Goal: Find specific page/section: Find specific page/section

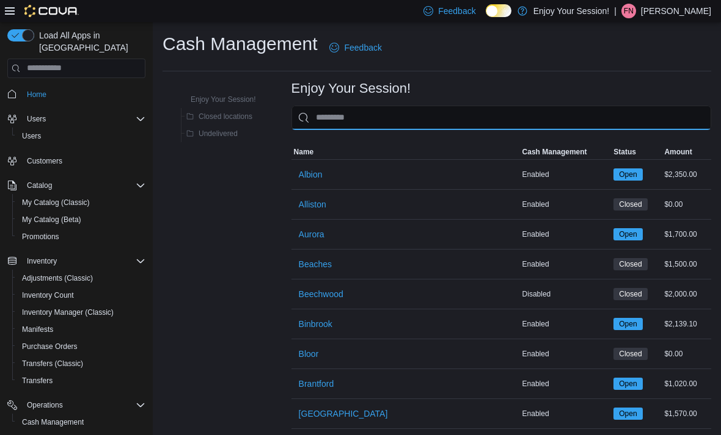
click at [541, 107] on input "This is a search bar. As you type, the results lower in the page will automatic…" at bounding box center [501, 118] width 420 height 24
click at [546, 125] on input "This is a search bar. As you type, the results lower in the page will automatic…" at bounding box center [501, 118] width 420 height 24
type input "****"
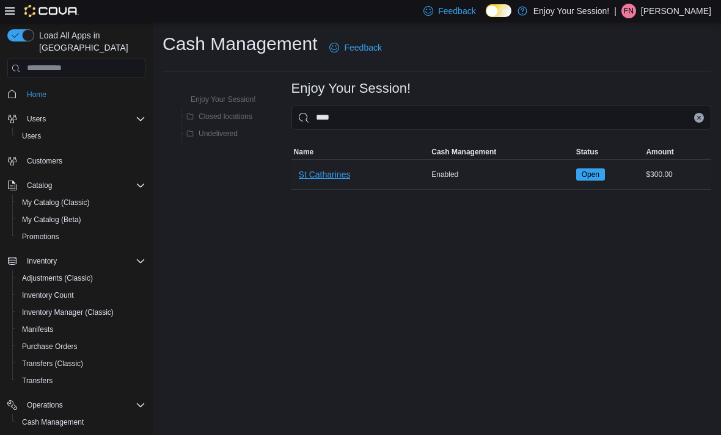
click at [329, 173] on span "St Catharines" at bounding box center [325, 175] width 52 height 12
